Goal: Transaction & Acquisition: Purchase product/service

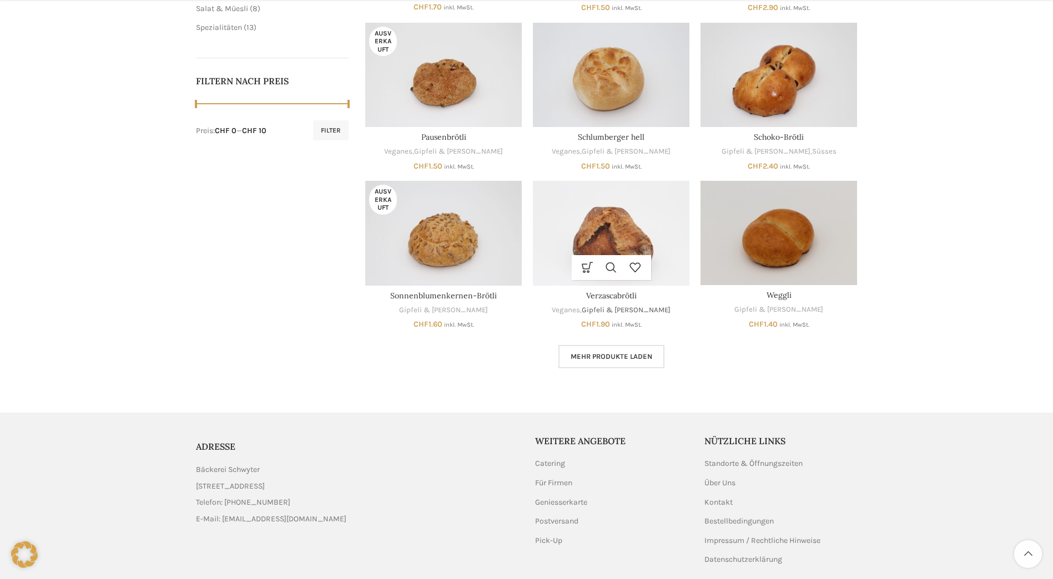
scroll to position [499, 0]
click at [610, 348] on link "Mehr Produkte laden" at bounding box center [611, 356] width 106 height 23
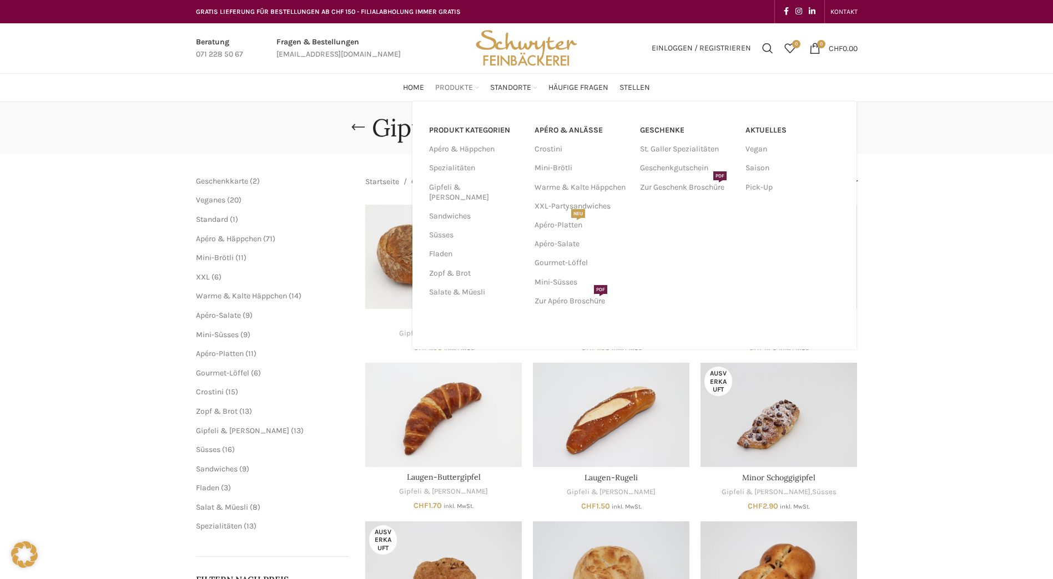
click at [451, 85] on span "Produkte" at bounding box center [454, 88] width 38 height 11
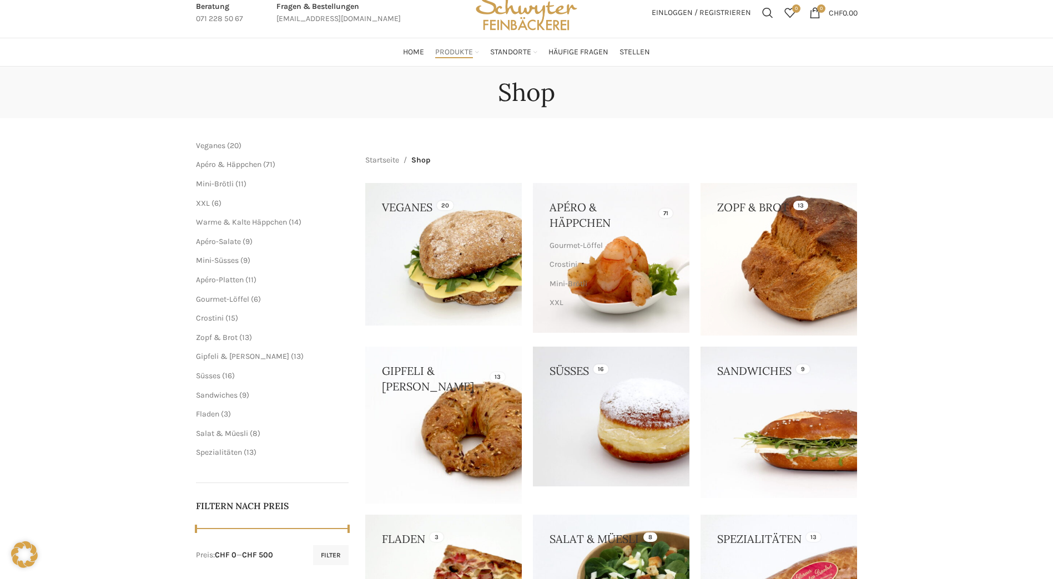
scroll to position [55, 0]
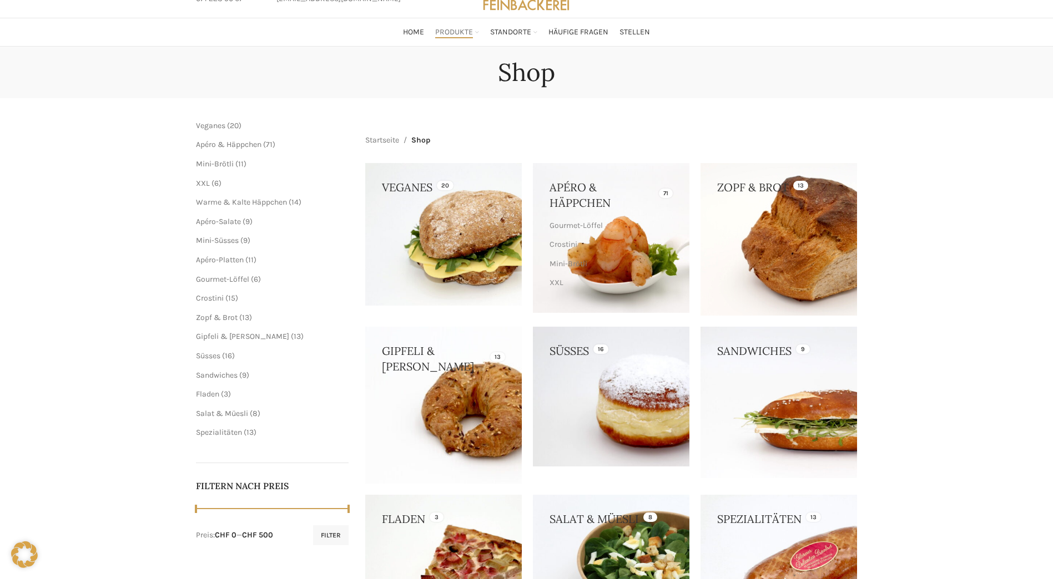
click at [616, 354] on link at bounding box center [611, 397] width 156 height 140
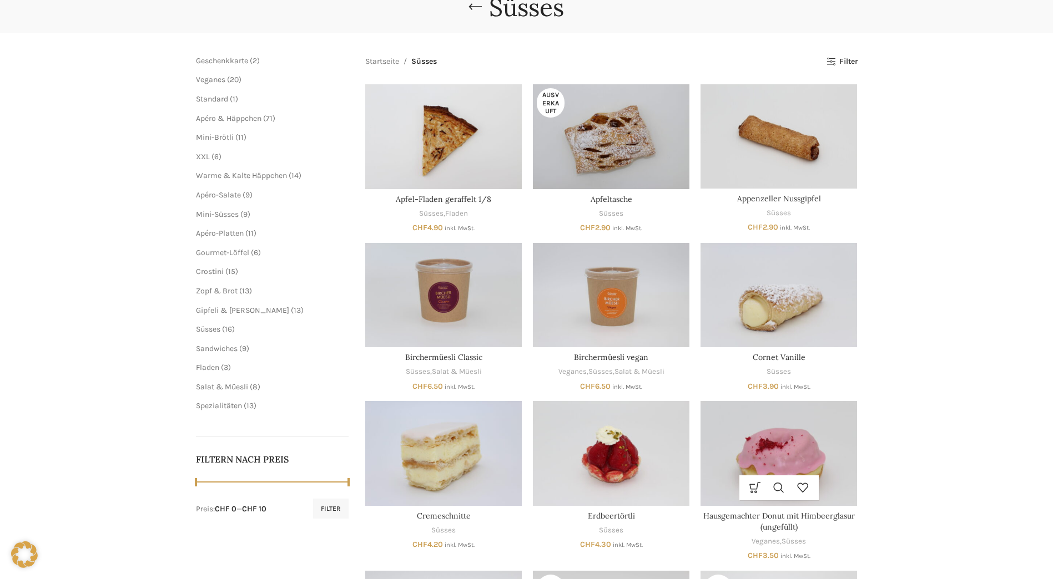
scroll to position [222, 0]
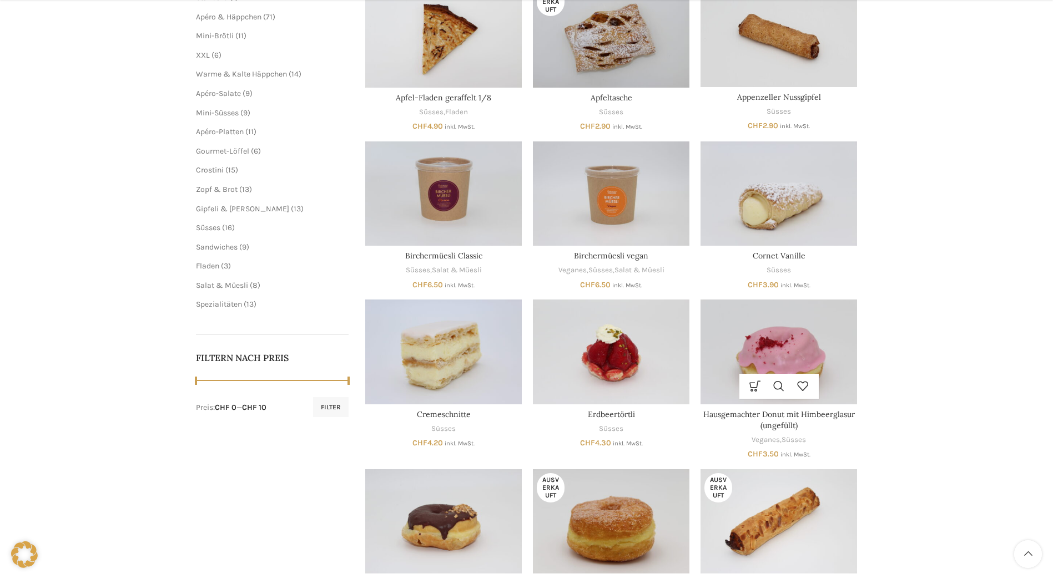
click at [772, 353] on img "Hausgemachter Donut mit Himbeerglasur (ungefüllt)" at bounding box center [778, 352] width 156 height 104
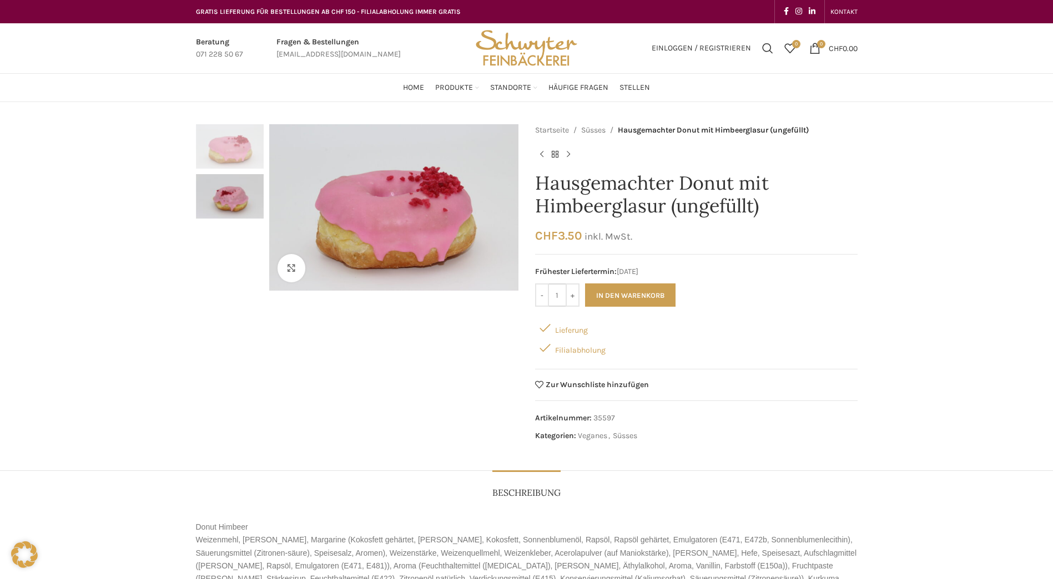
click at [555, 292] on input "1" at bounding box center [557, 295] width 17 height 23
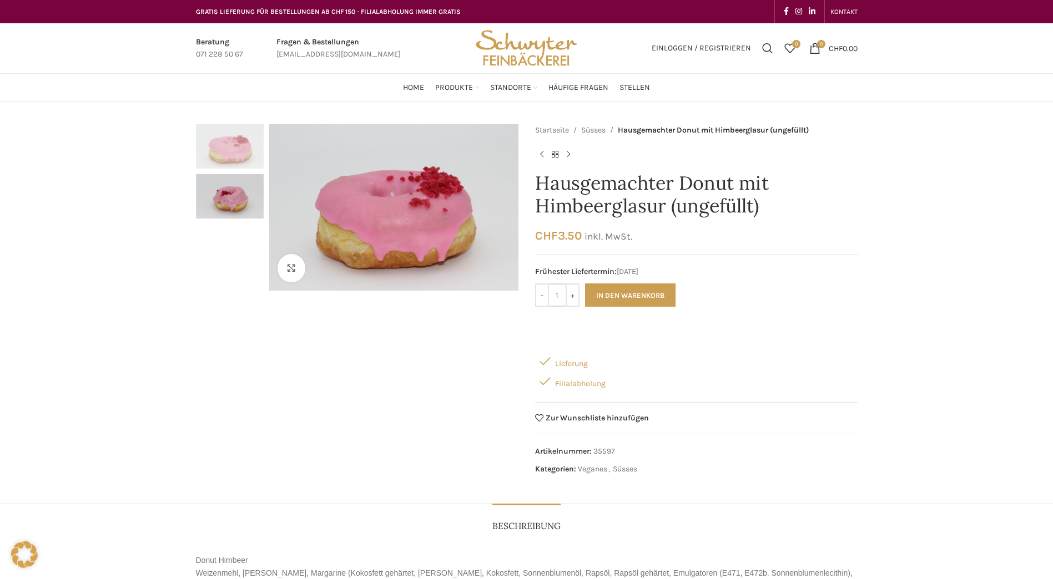
drag, startPoint x: 559, startPoint y: 295, endPoint x: 550, endPoint y: 296, distance: 8.9
click at [550, 296] on input "1" at bounding box center [557, 295] width 17 height 23
type input "40"
click at [612, 293] on button "In den Warenkorb" at bounding box center [630, 295] width 90 height 23
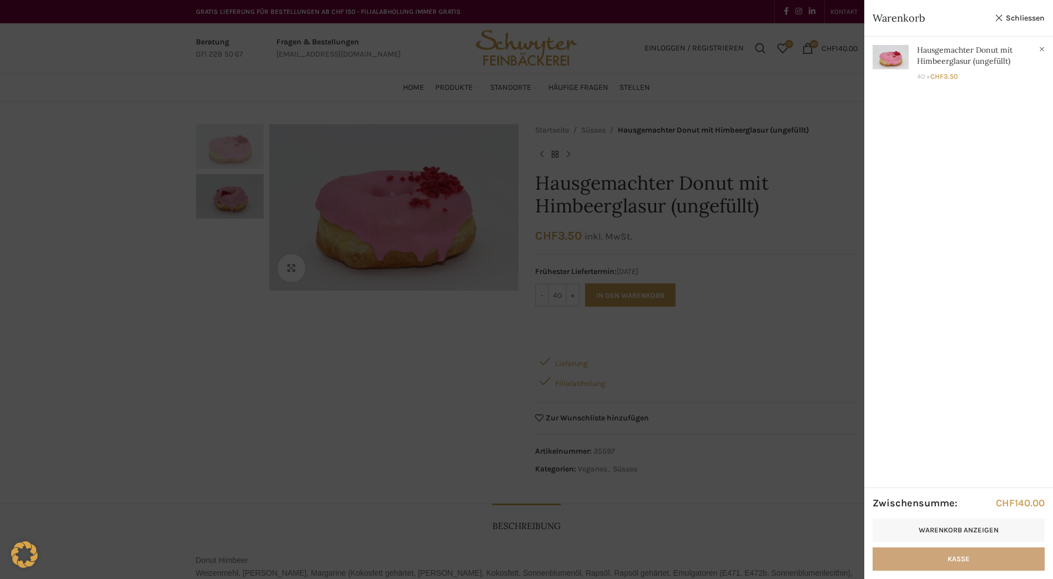
click at [959, 559] on link "Kasse" at bounding box center [958, 559] width 172 height 23
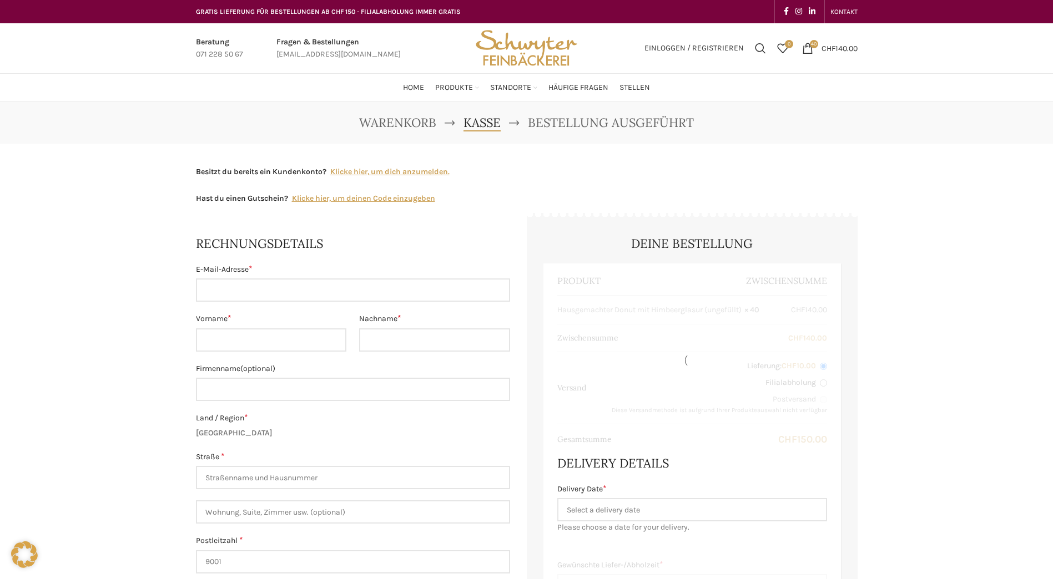
select select "SG"
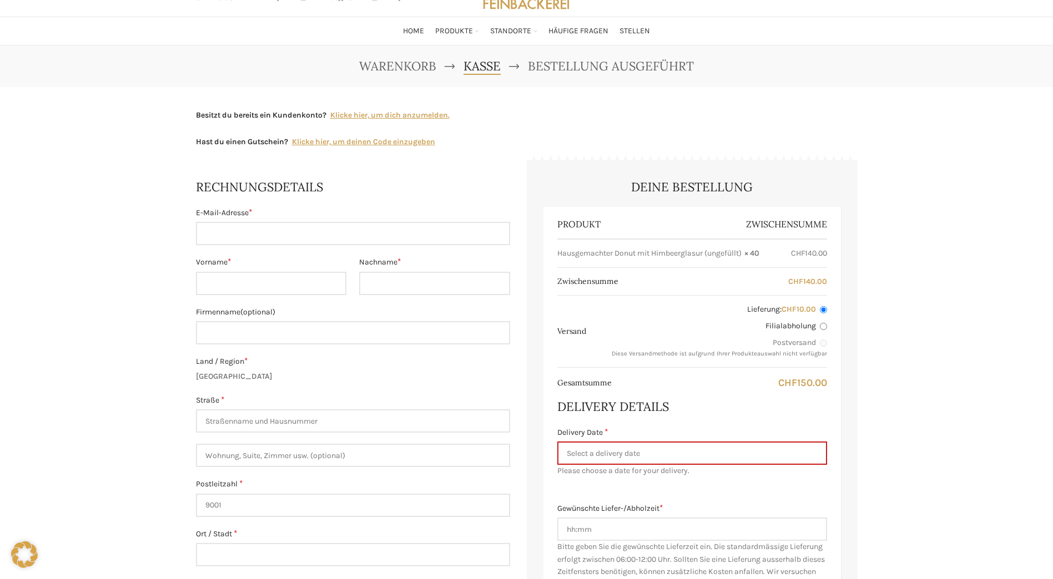
scroll to position [111, 0]
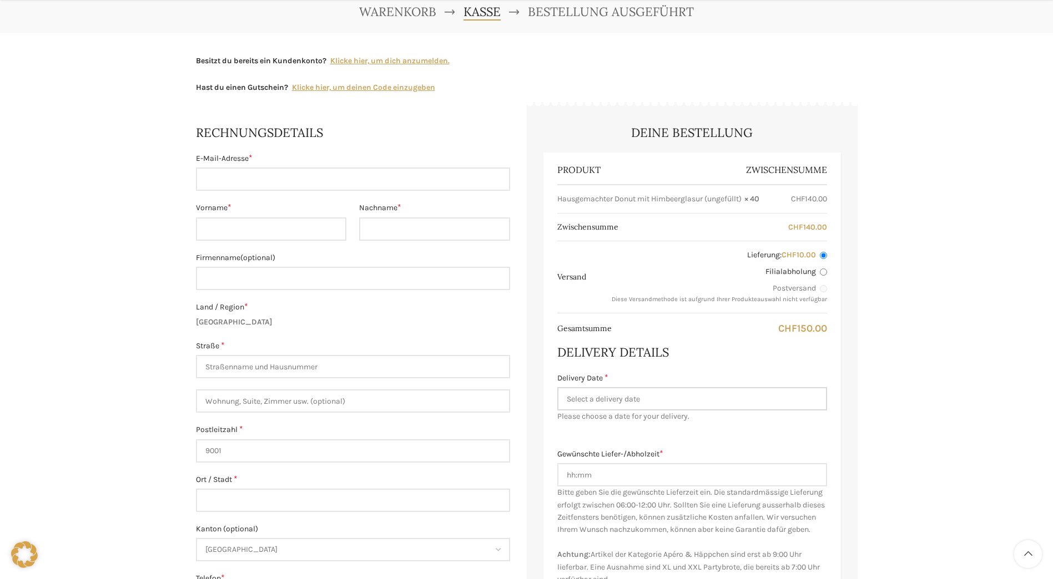
click at [614, 397] on input "Delivery Date *" at bounding box center [692, 398] width 270 height 23
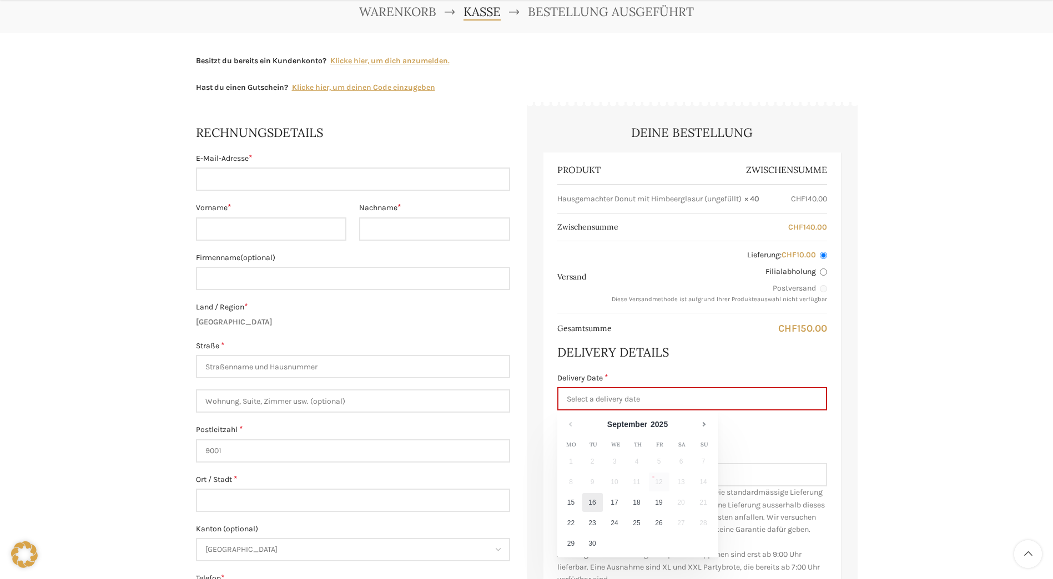
click at [594, 502] on link "16" at bounding box center [592, 502] width 21 height 19
type input "16.09.2025"
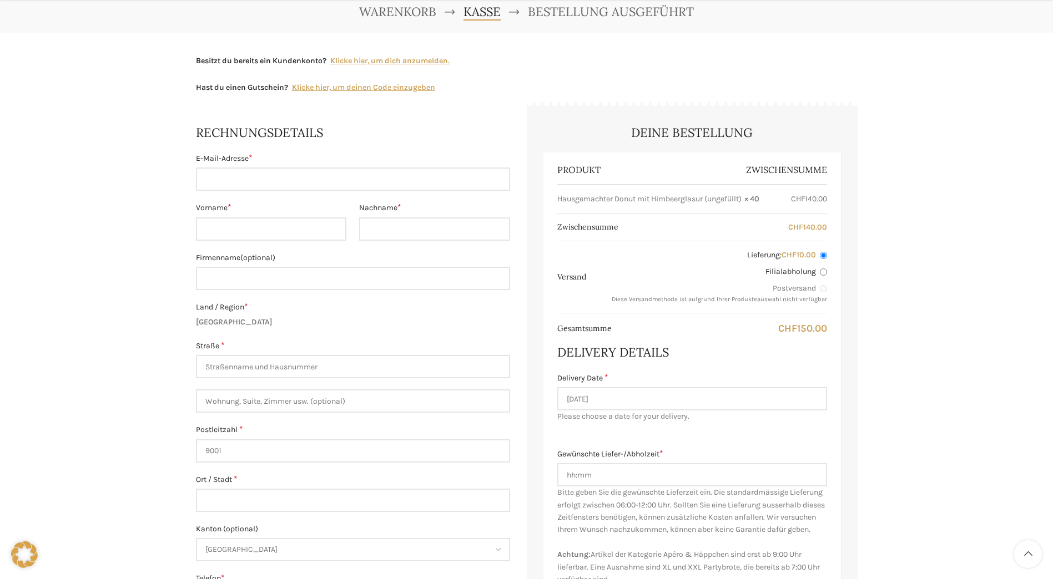
scroll to position [222, 0]
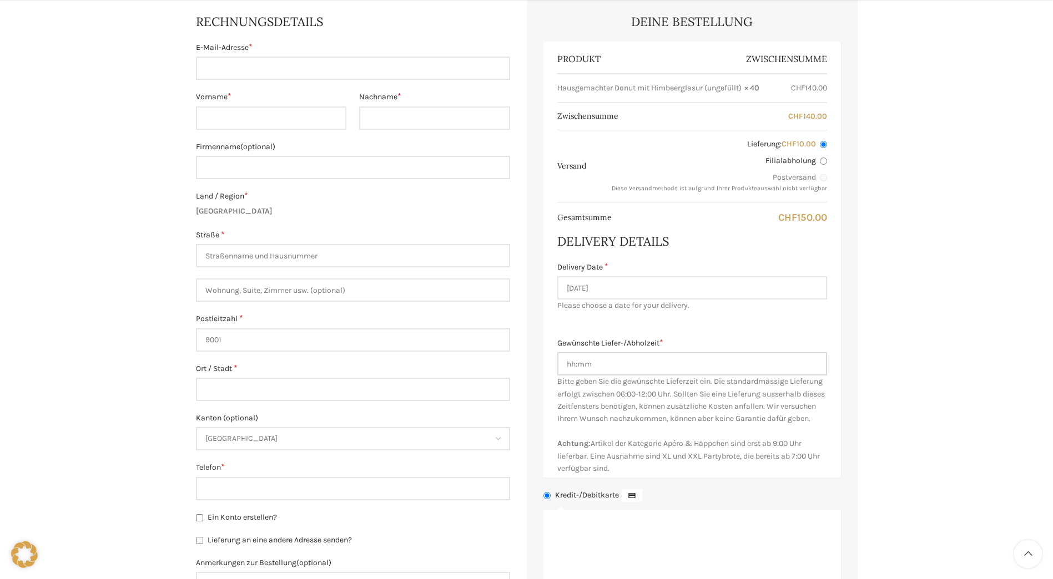
click at [564, 367] on input "Gewünschte Liefer-/Abholzeit *" at bounding box center [692, 363] width 270 height 23
type input "08:00"
click at [714, 331] on div "Produkt Zwischensumme Hausgemachter Donut mit Himbeerglasur (ungefüllt) × 40 CH…" at bounding box center [691, 260] width 297 height 437
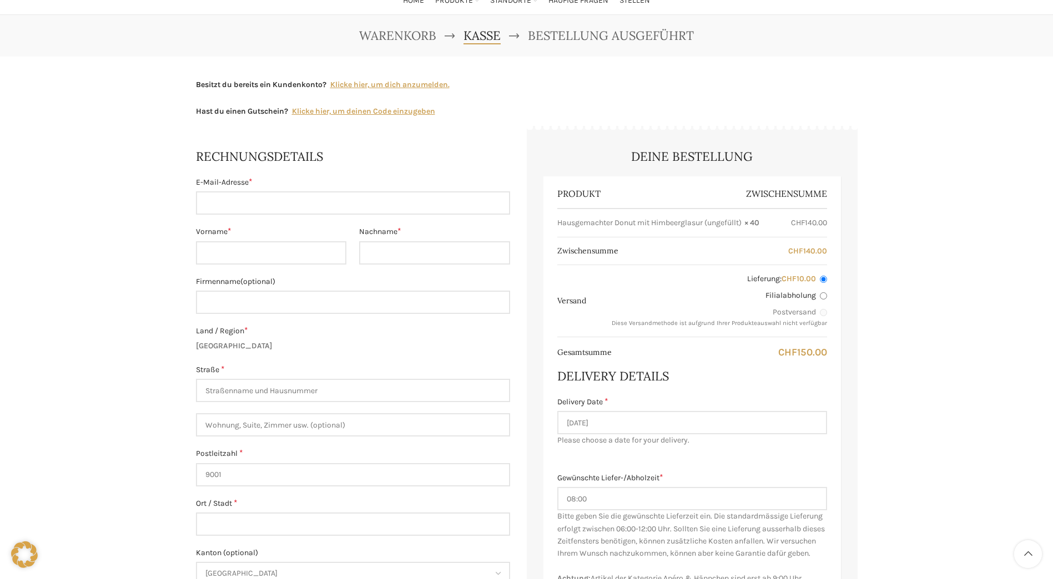
scroll to position [111, 0]
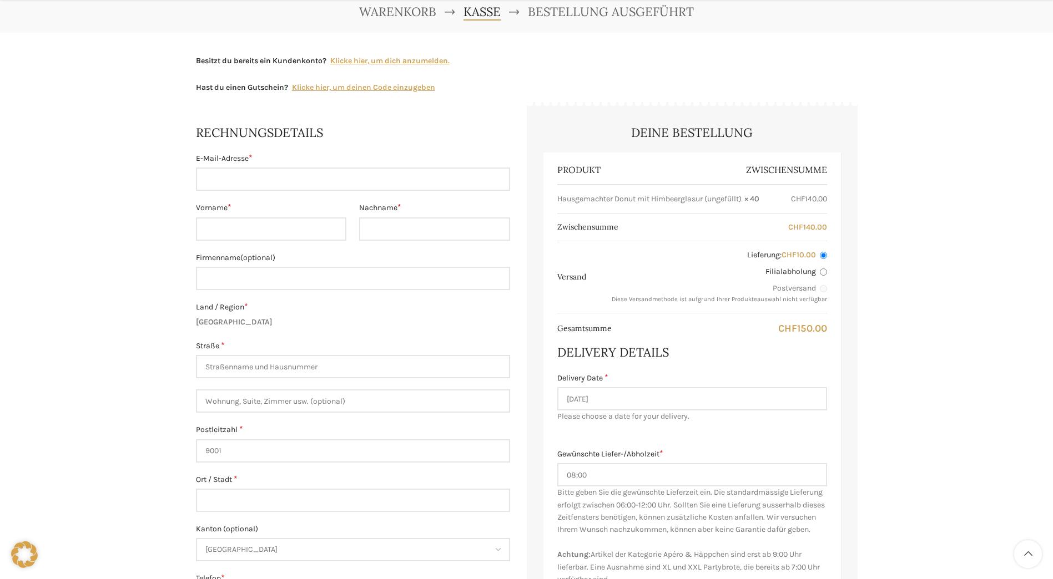
click at [823, 272] on input "Filialabholung" at bounding box center [822, 272] width 7 height 7
radio input "true"
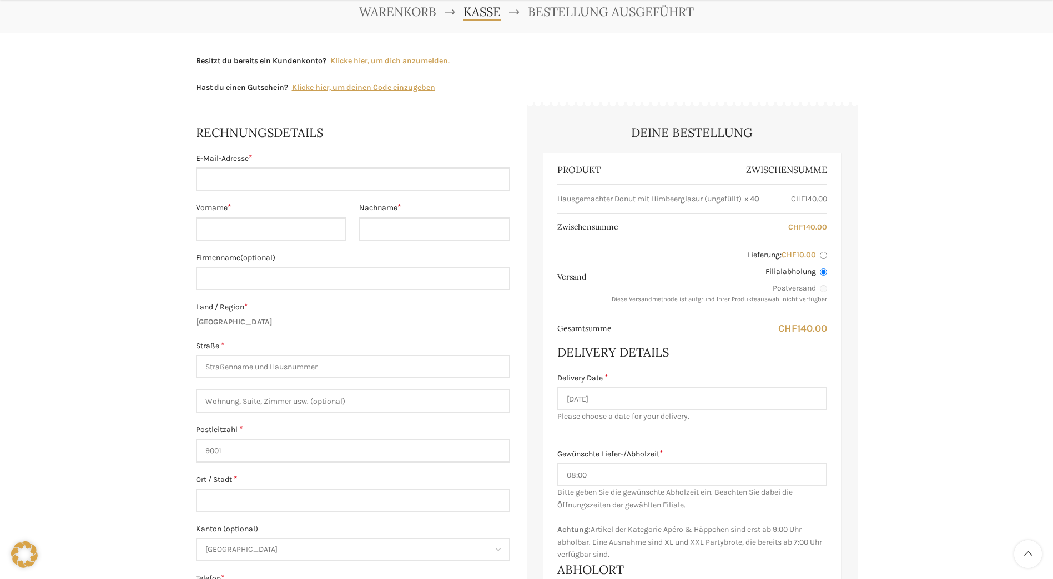
click at [822, 255] on input "Lieferung: CHF 10.00" at bounding box center [822, 255] width 7 height 7
radio input "true"
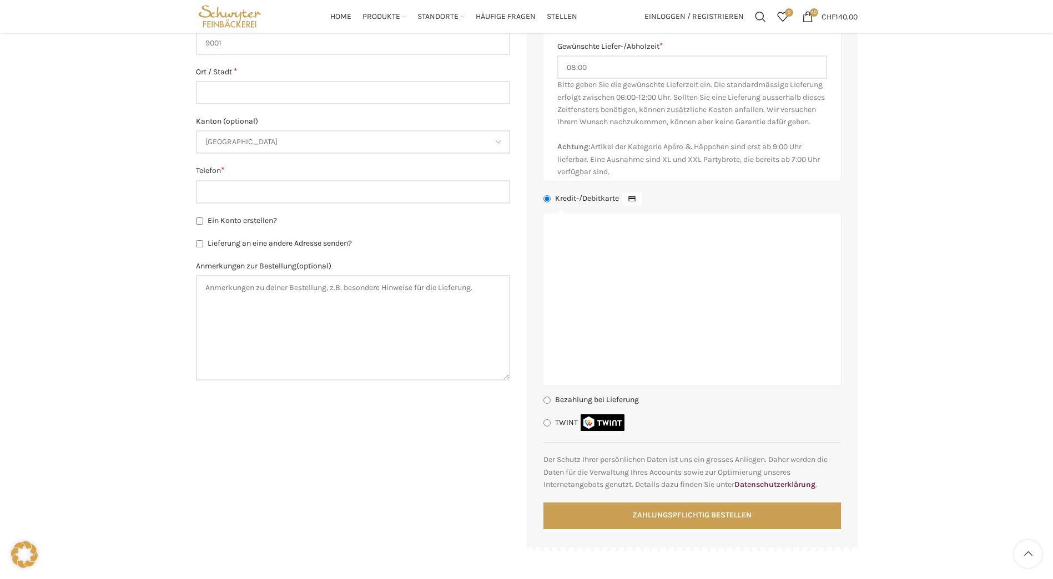
scroll to position [499, 0]
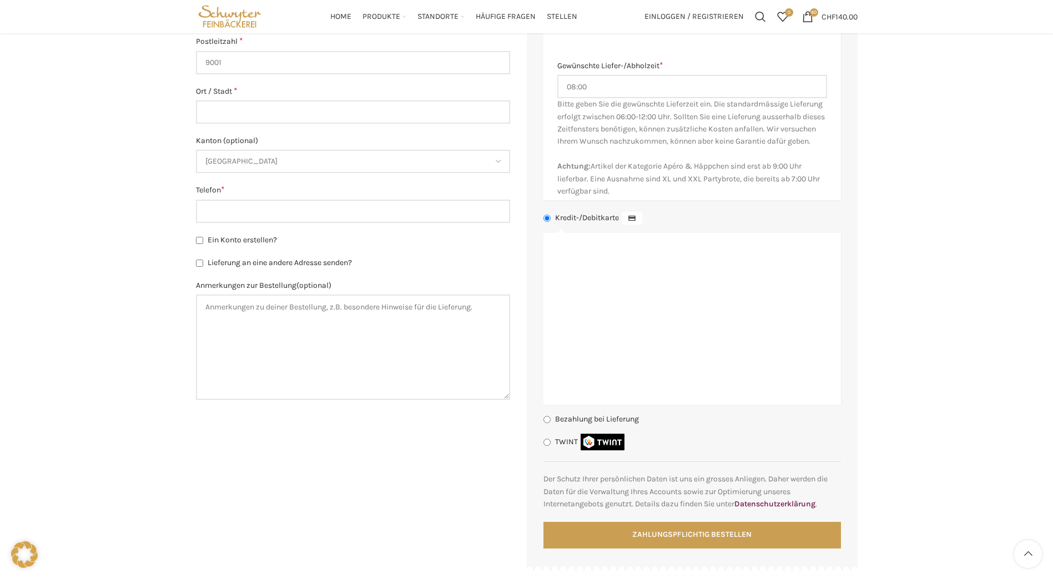
click at [683, 451] on li "TWINT Bezahle mit deinem Smartphone" at bounding box center [691, 442] width 297 height 17
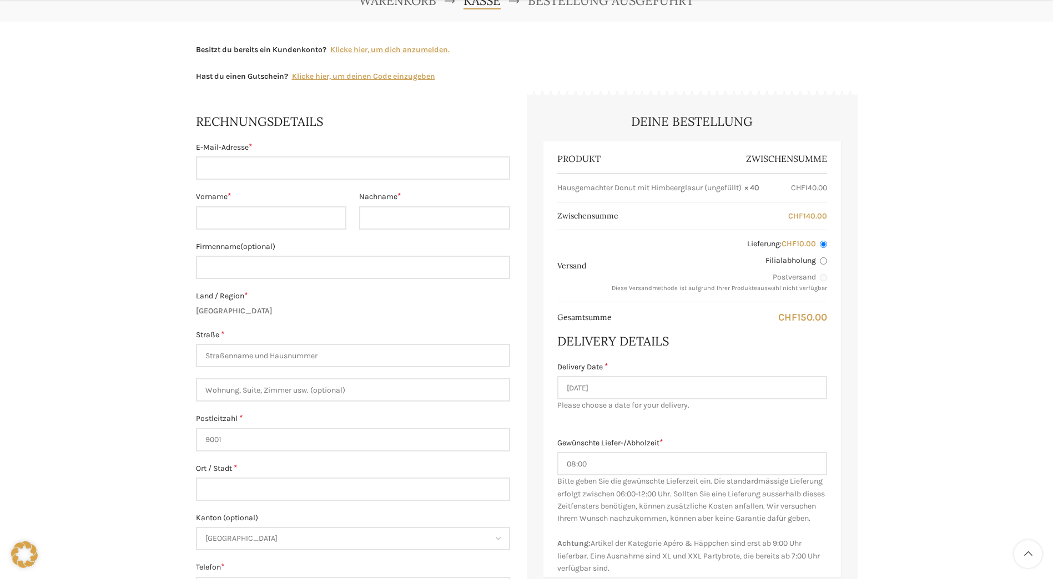
scroll to position [222, 0]
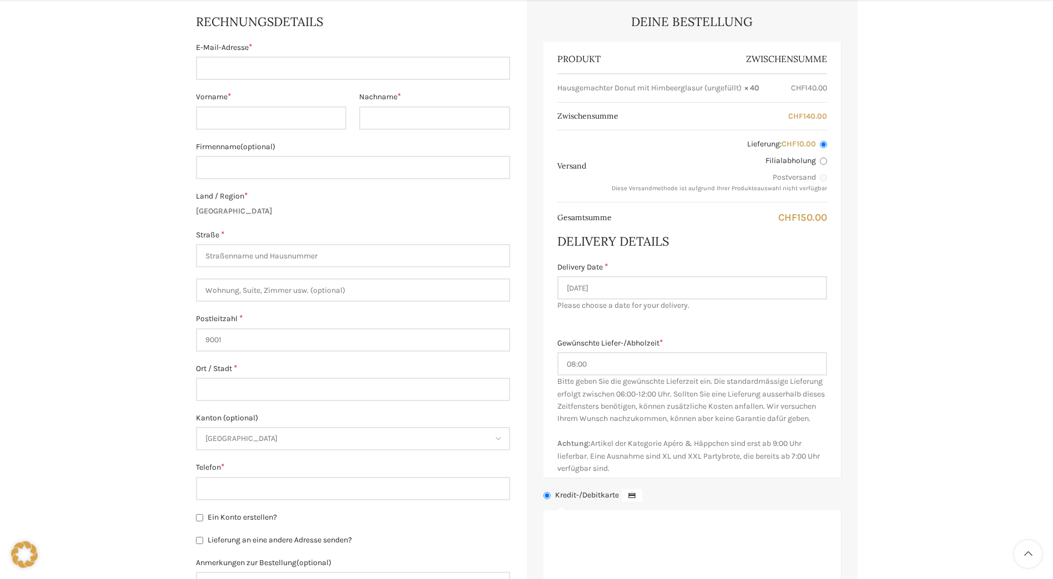
click at [826, 162] on input "Filialabholung" at bounding box center [822, 161] width 7 height 7
radio input "true"
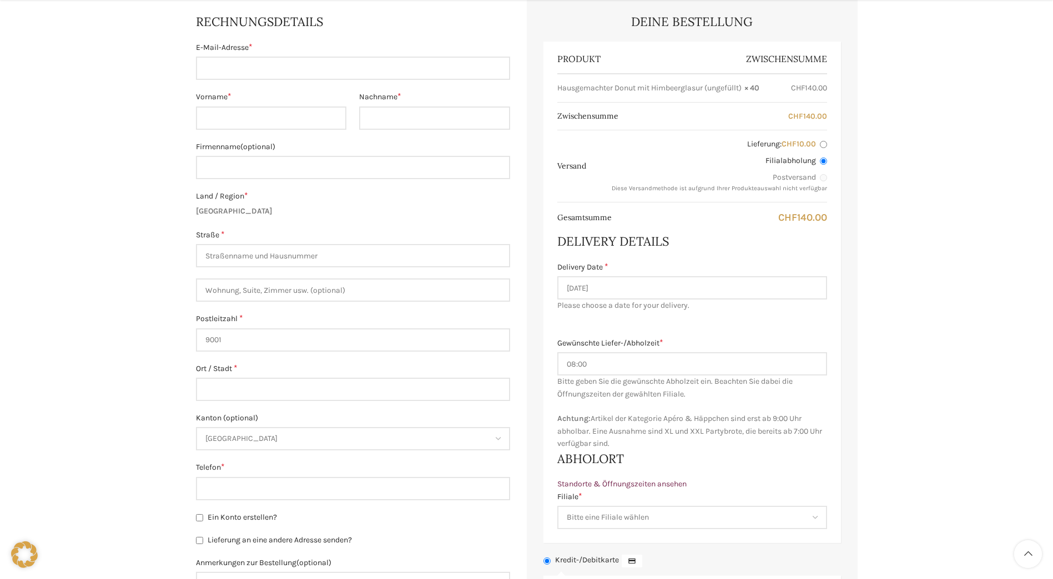
click at [822, 146] on input "Lieferung: CHF 10.00" at bounding box center [822, 144] width 7 height 7
radio input "true"
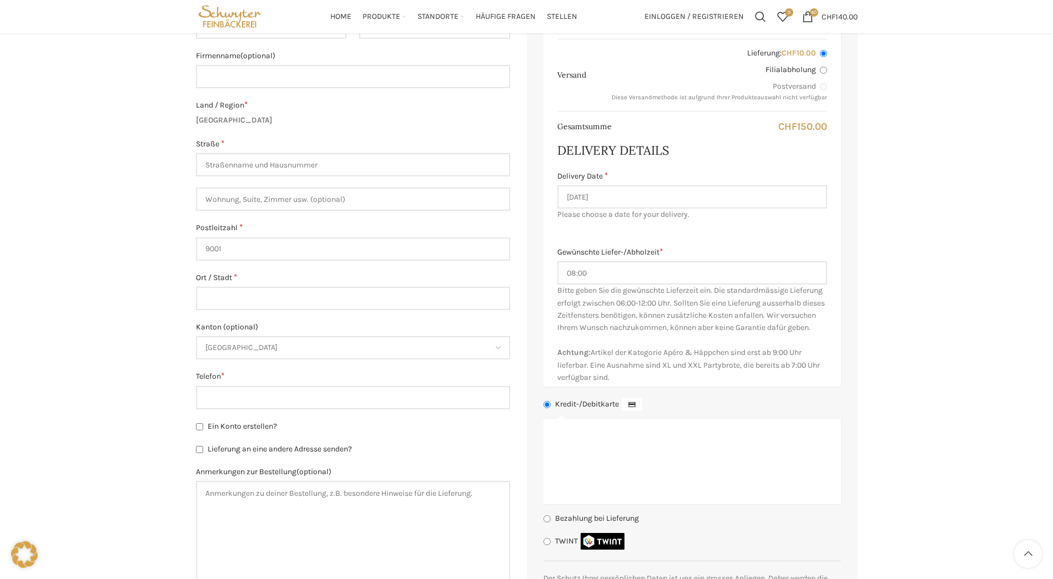
scroll to position [221, 0]
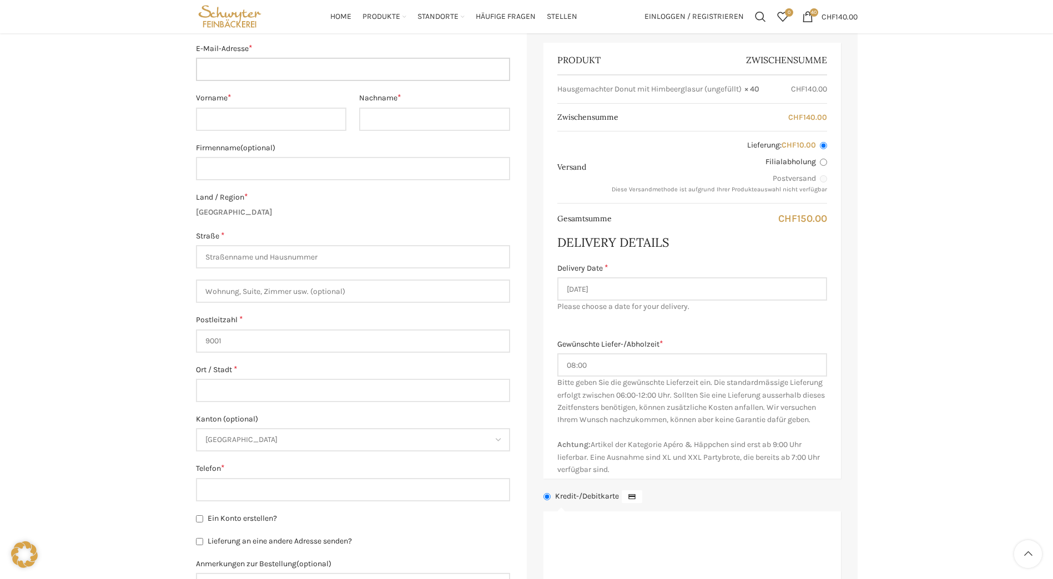
click at [249, 78] on input "E-Mail-Adresse *" at bounding box center [353, 69] width 314 height 23
type input "ralf.schaepper@edu.stadt.sg.ch"
type input "Ralf"
type input "Schäpper"
type input "Oberstufe Zil"
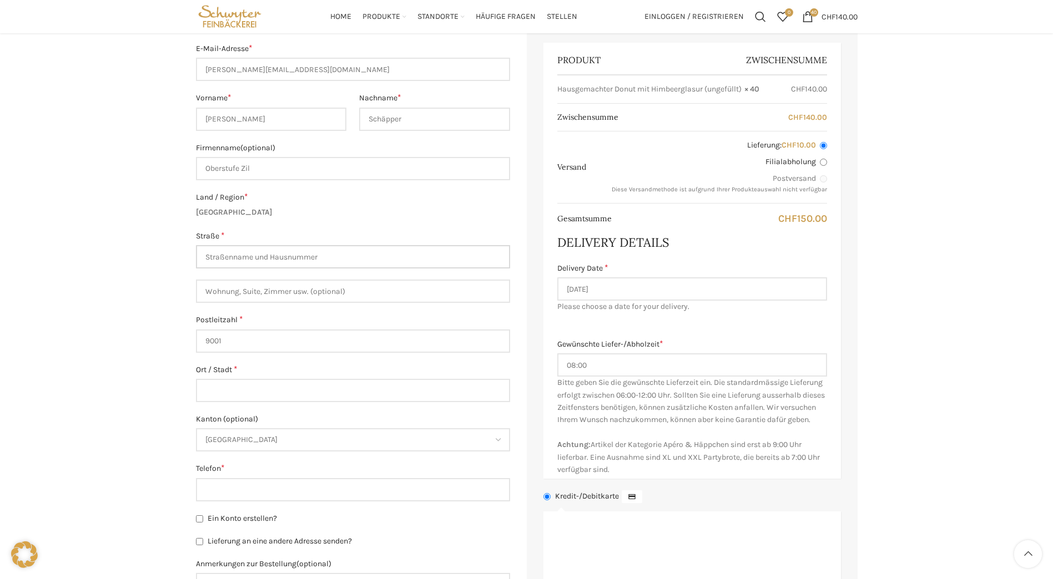
type input "Zilstrasse 61"
type input "St.Gallen"
type input "079 776 14 13"
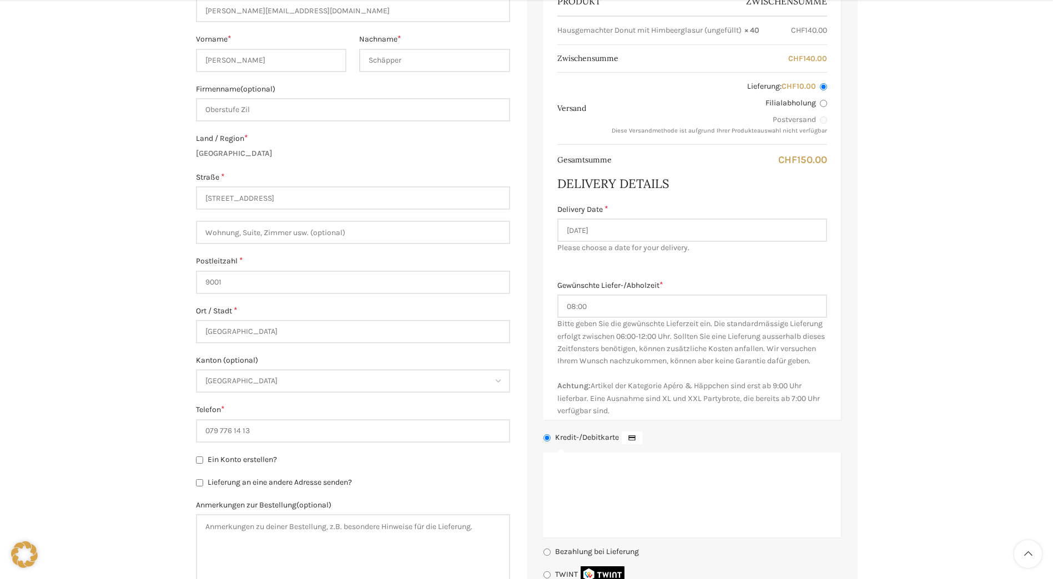
scroll to position [332, 0]
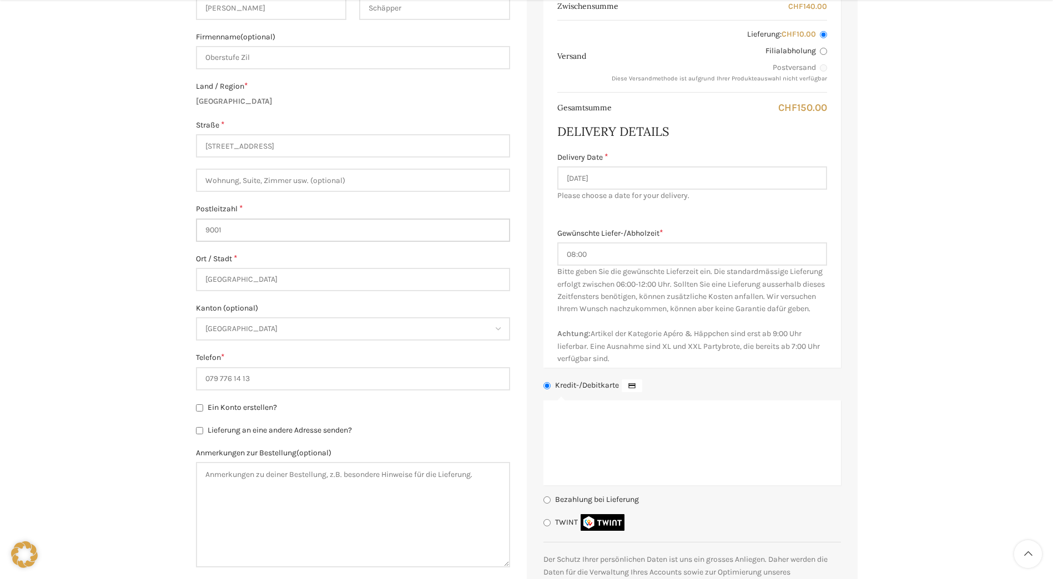
click at [229, 227] on input "9001" at bounding box center [353, 230] width 314 height 23
type input "9016"
click at [359, 213] on label "Postleitzahl *" at bounding box center [353, 209] width 314 height 12
click at [359, 219] on input "9016" at bounding box center [353, 230] width 314 height 23
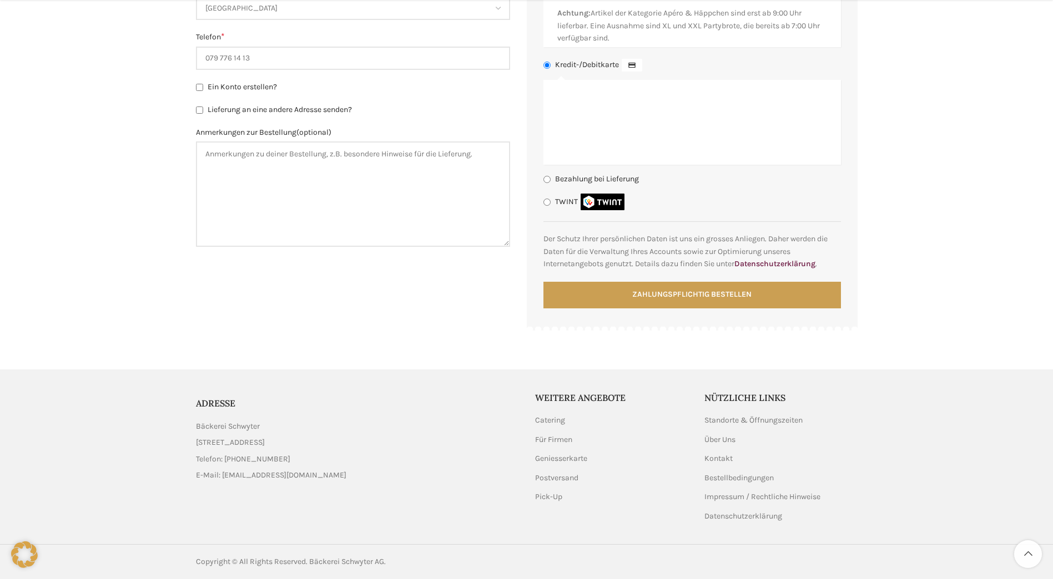
scroll to position [665, 0]
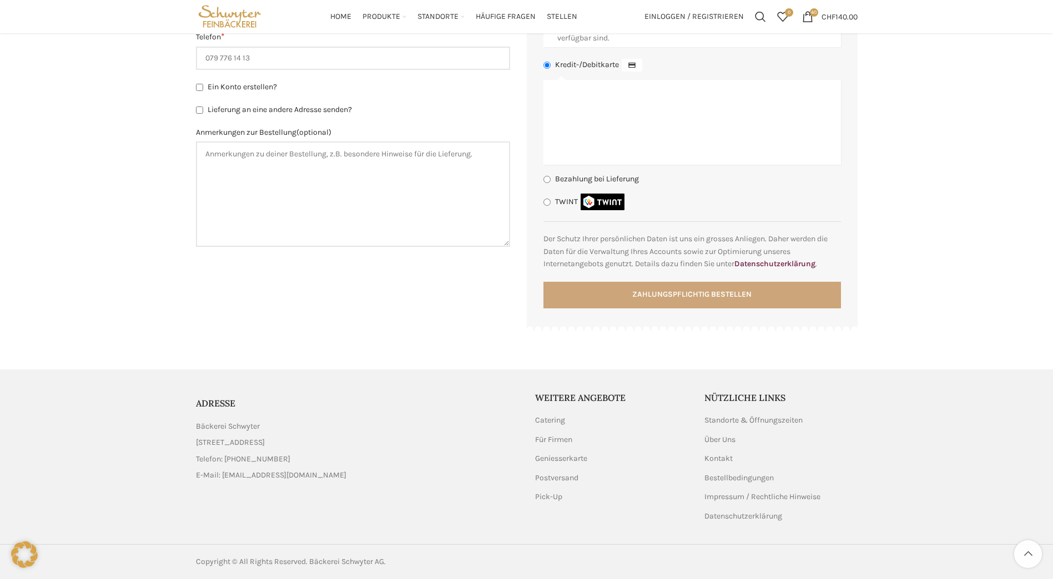
click at [673, 300] on button "Zahlungspflichtig bestellen" at bounding box center [691, 295] width 297 height 27
